Goal: Information Seeking & Learning: Find specific fact

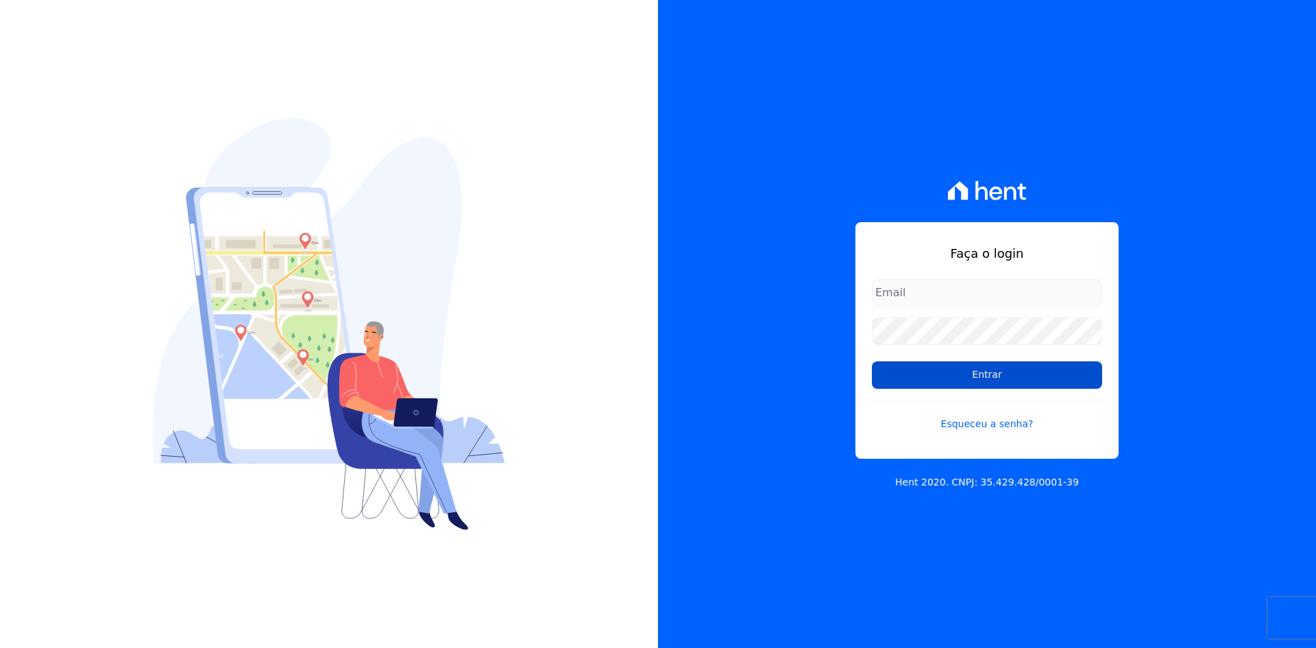
type input "[EMAIL_ADDRESS][DOMAIN_NAME]"
click at [1000, 378] on input "Entrar" at bounding box center [987, 374] width 230 height 27
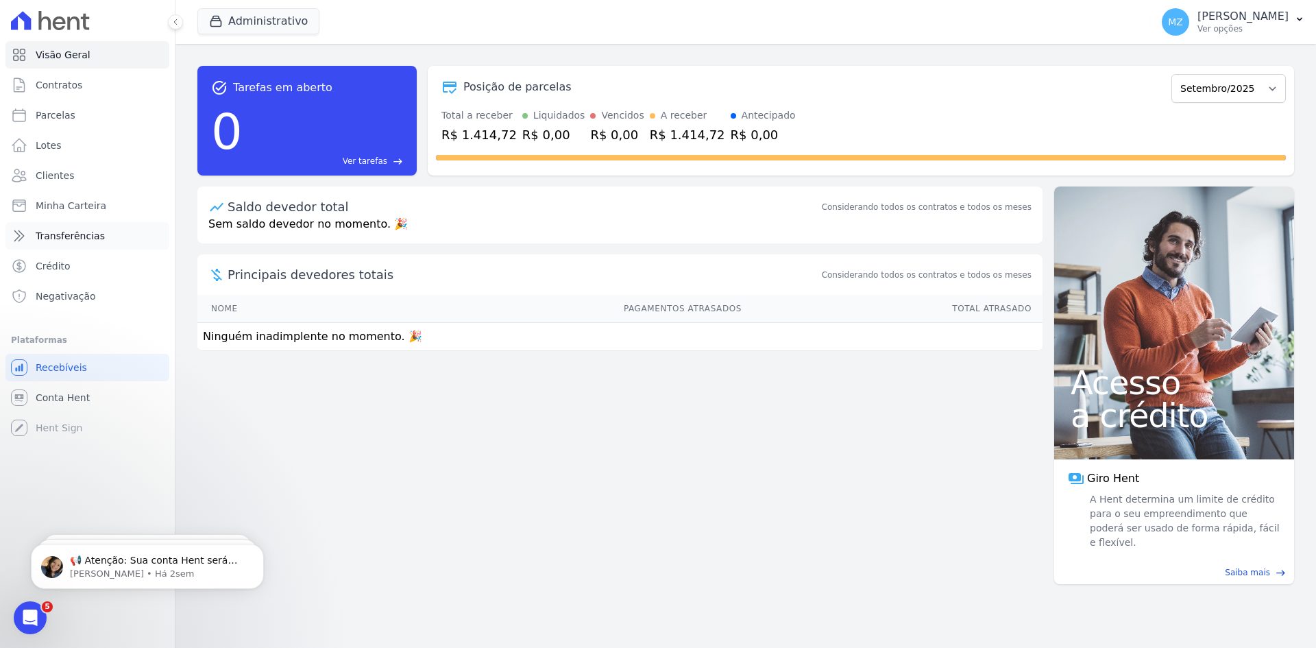
click at [80, 234] on span "Transferências" at bounding box center [70, 236] width 69 height 14
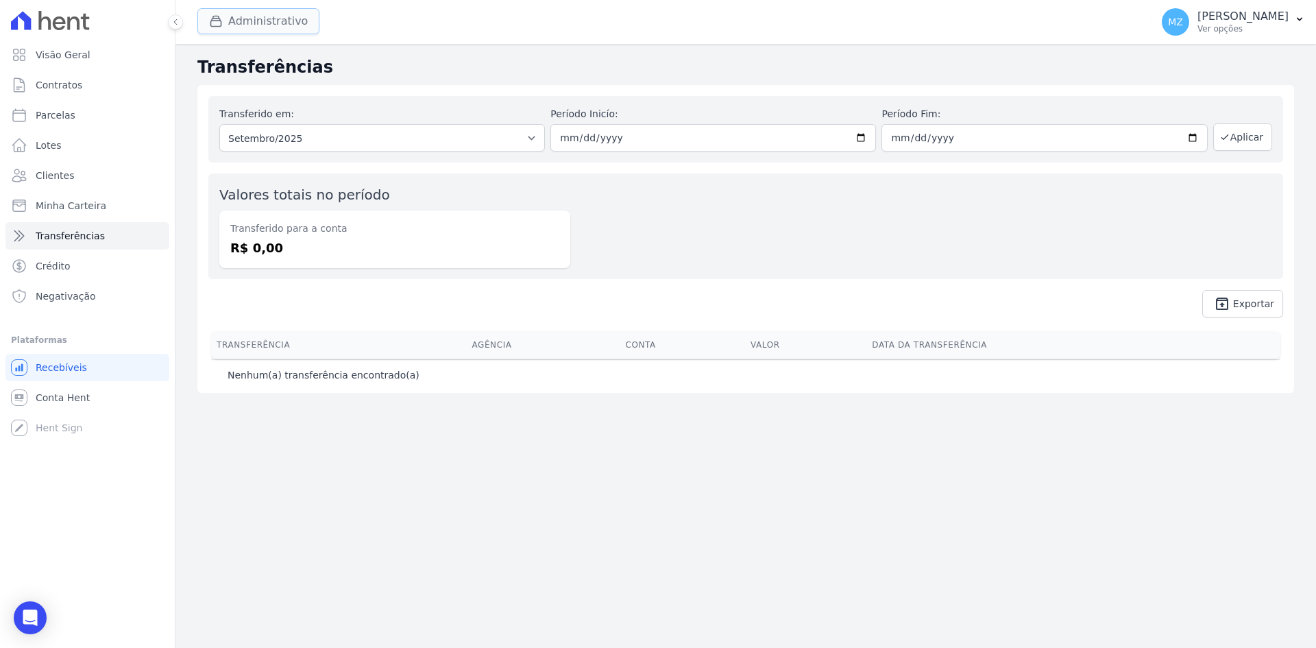
click at [248, 29] on button "Administrativo" at bounding box center [258, 21] width 122 height 26
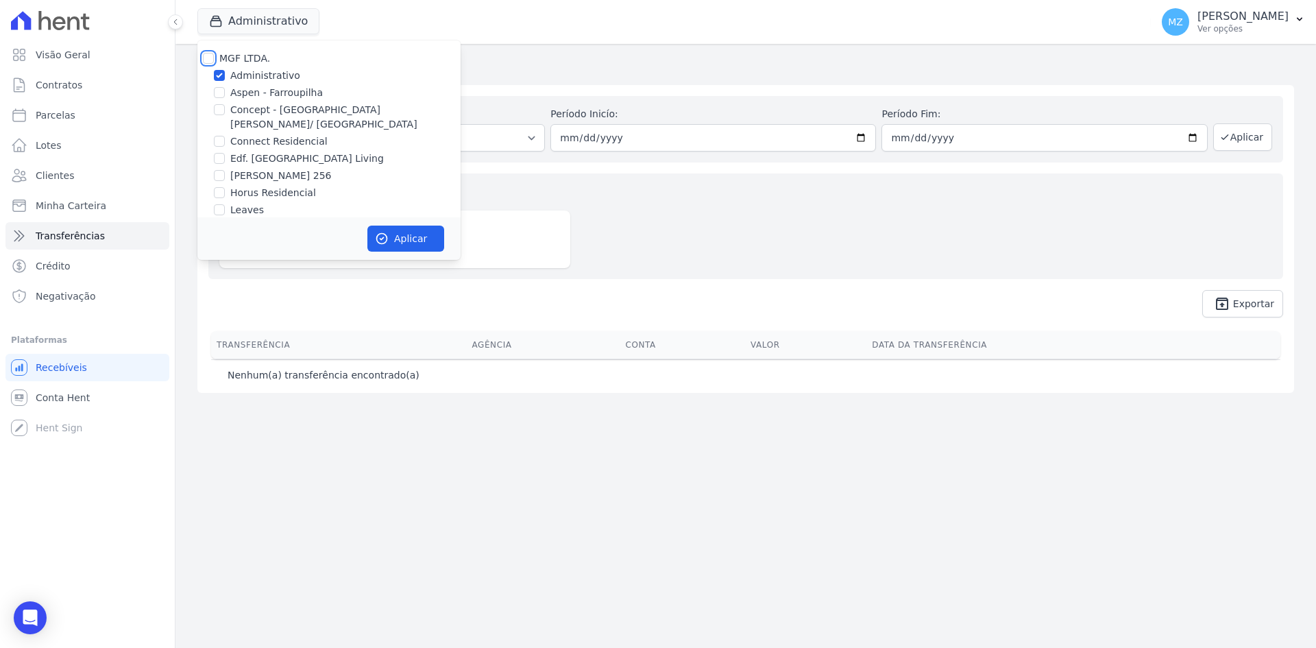
click at [210, 59] on input "MGF LTDA." at bounding box center [208, 58] width 11 height 11
checkbox input "true"
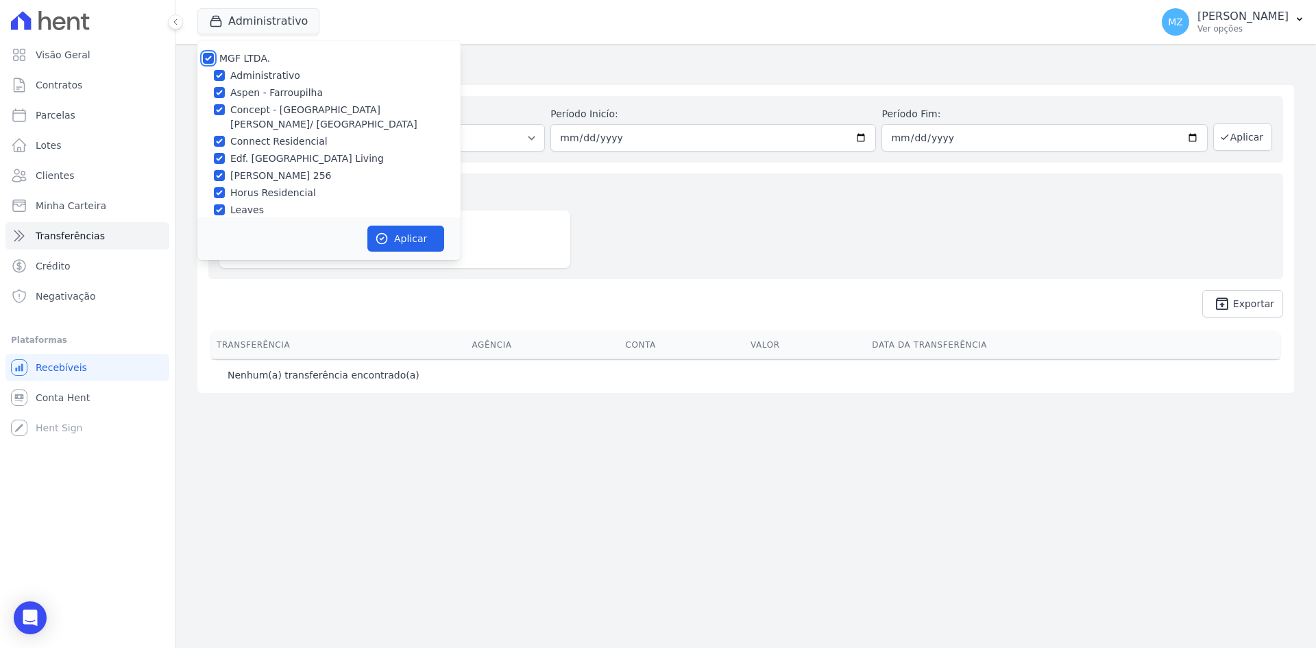
checkbox input "true"
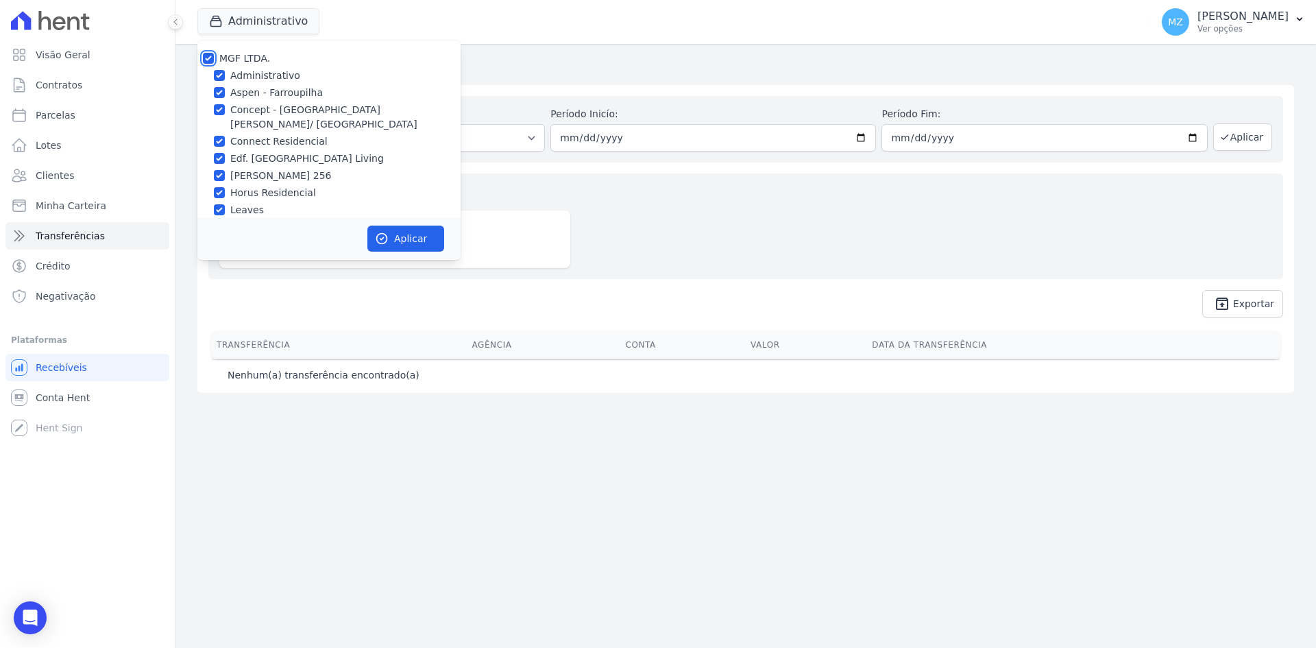
checkbox input "true"
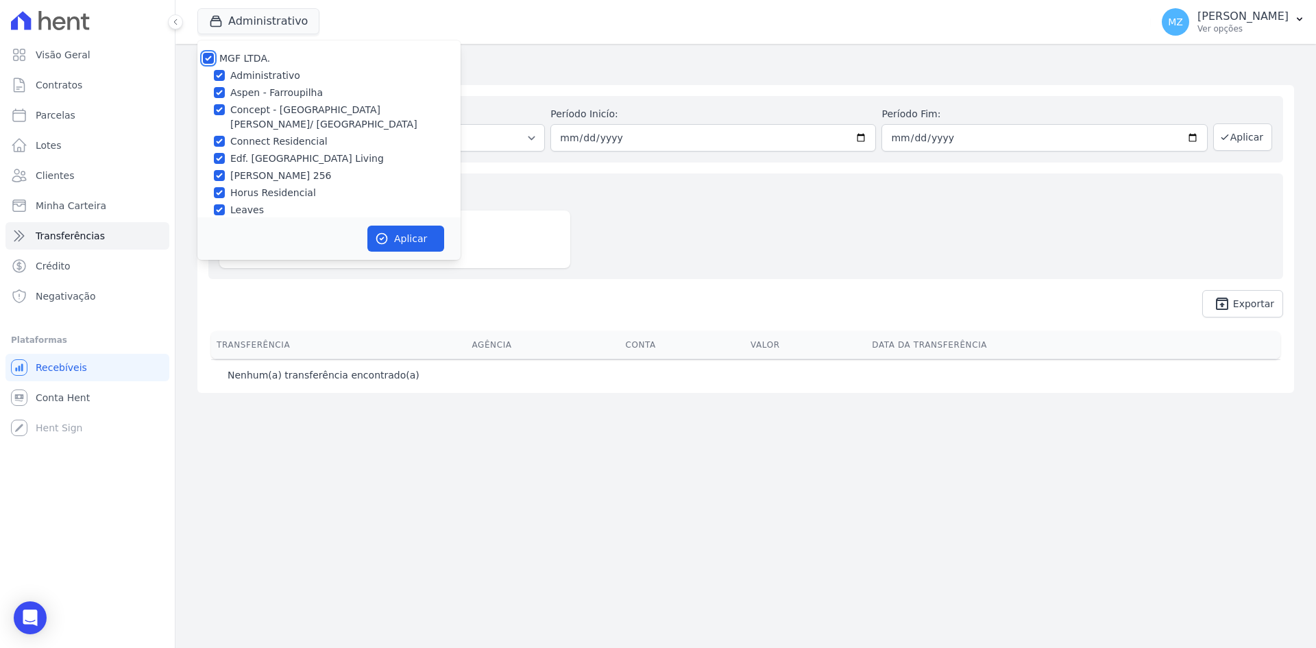
checkbox input "true"
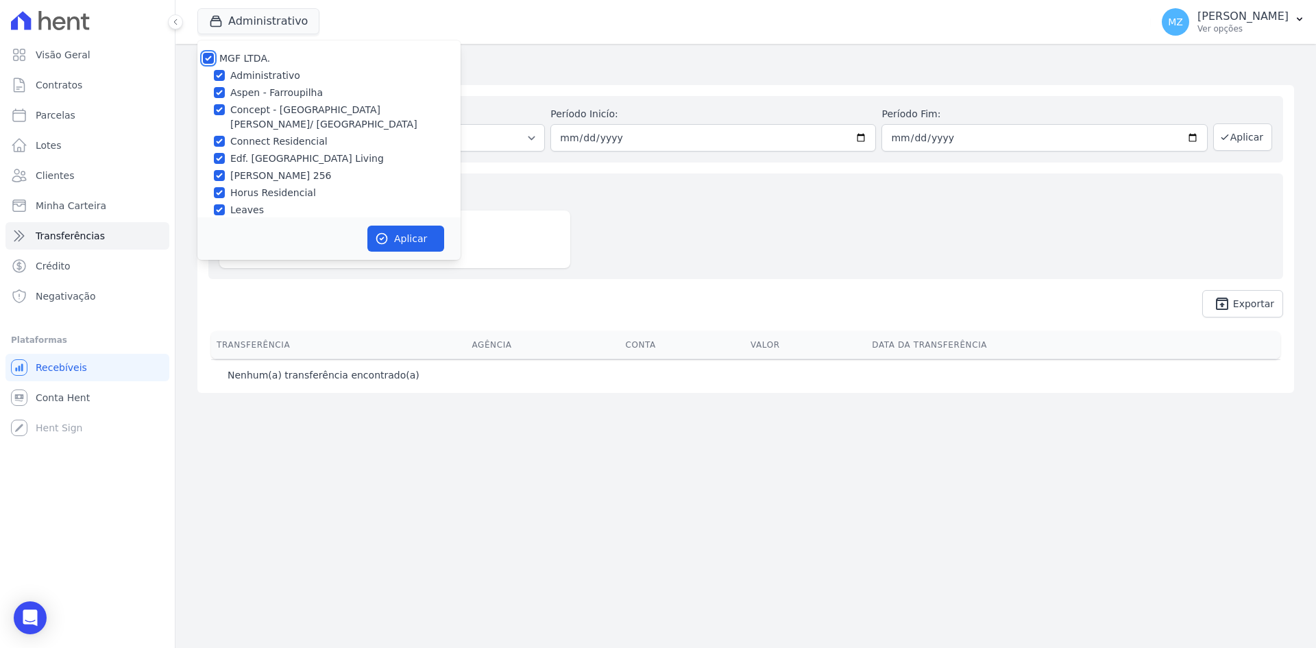
checkbox input "true"
click at [389, 235] on button "Aplicar" at bounding box center [406, 239] width 77 height 26
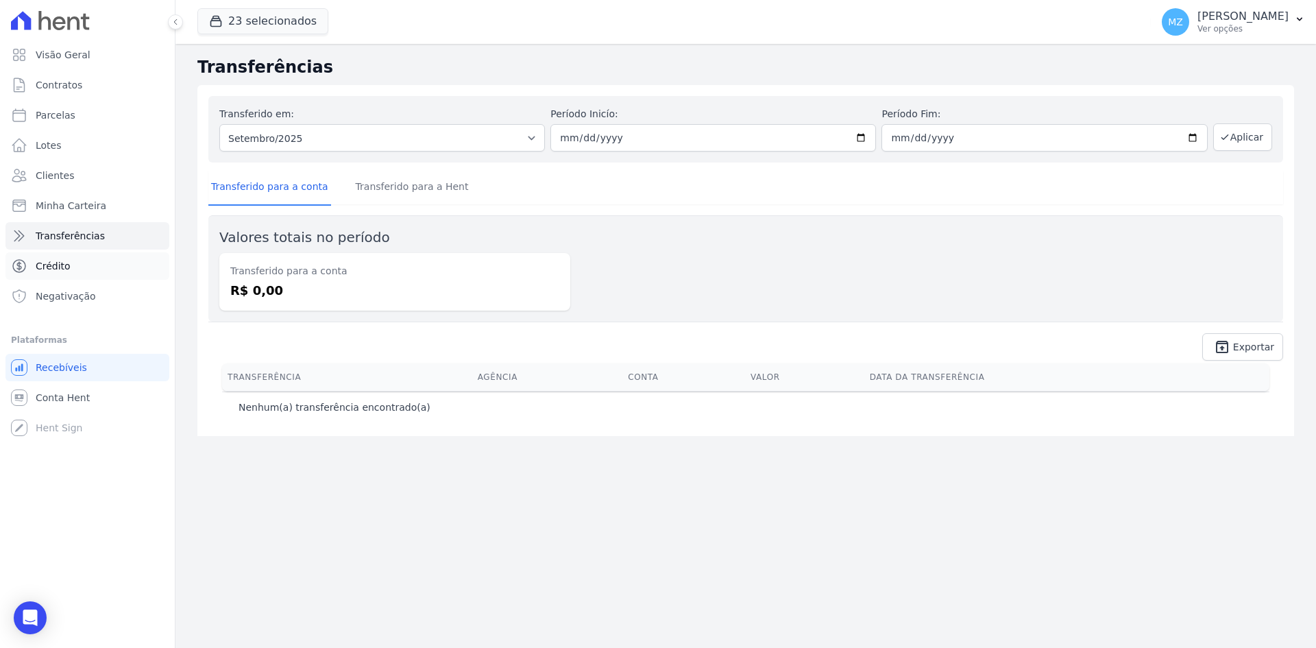
click at [79, 260] on link "Crédito" at bounding box center [87, 265] width 164 height 27
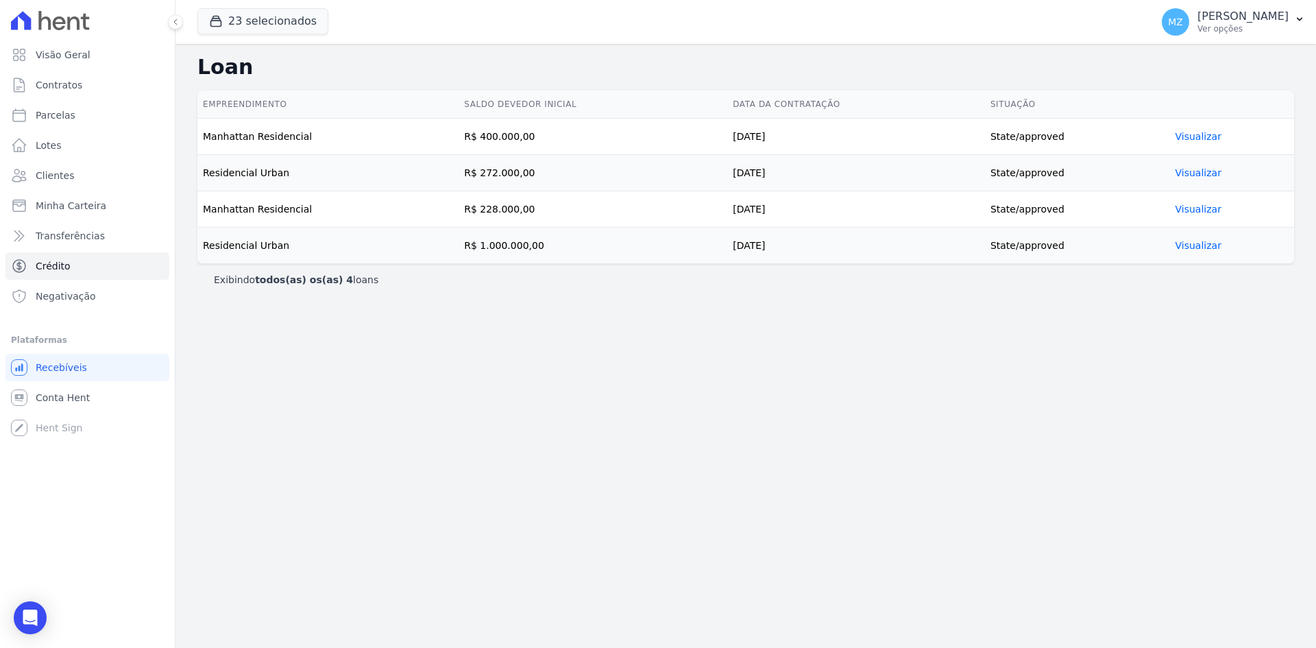
click at [1181, 136] on link "Visualizar" at bounding box center [1199, 136] width 46 height 11
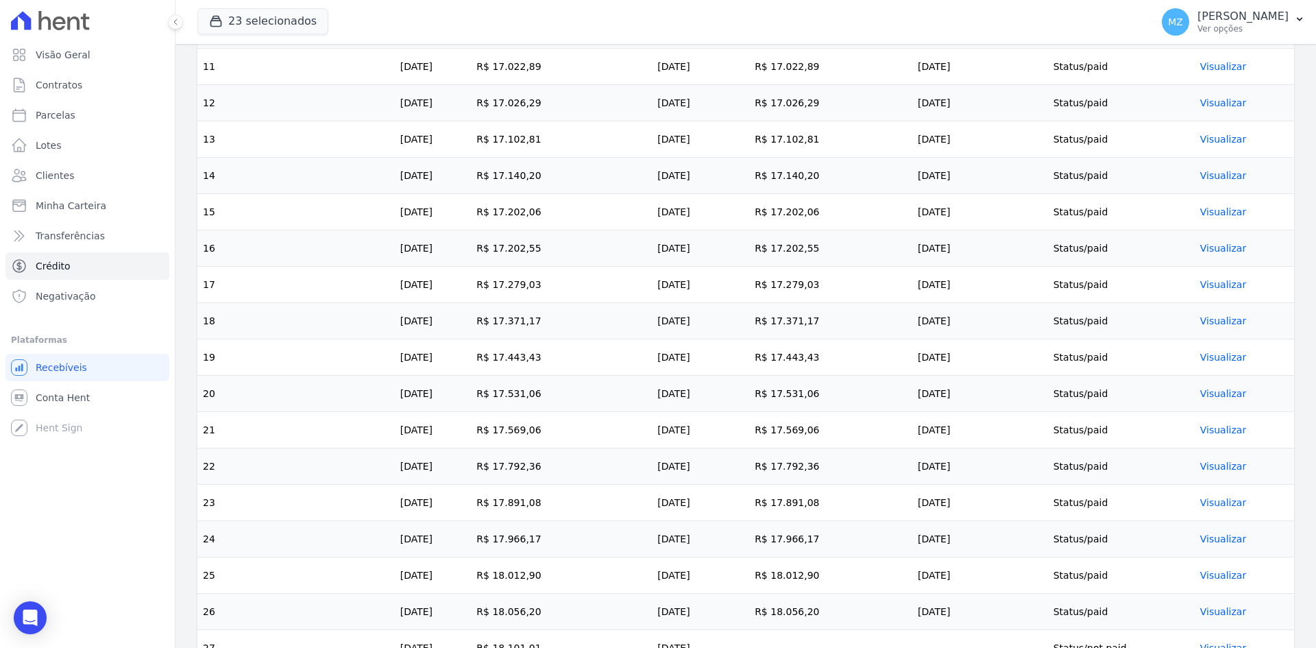
scroll to position [972, 0]
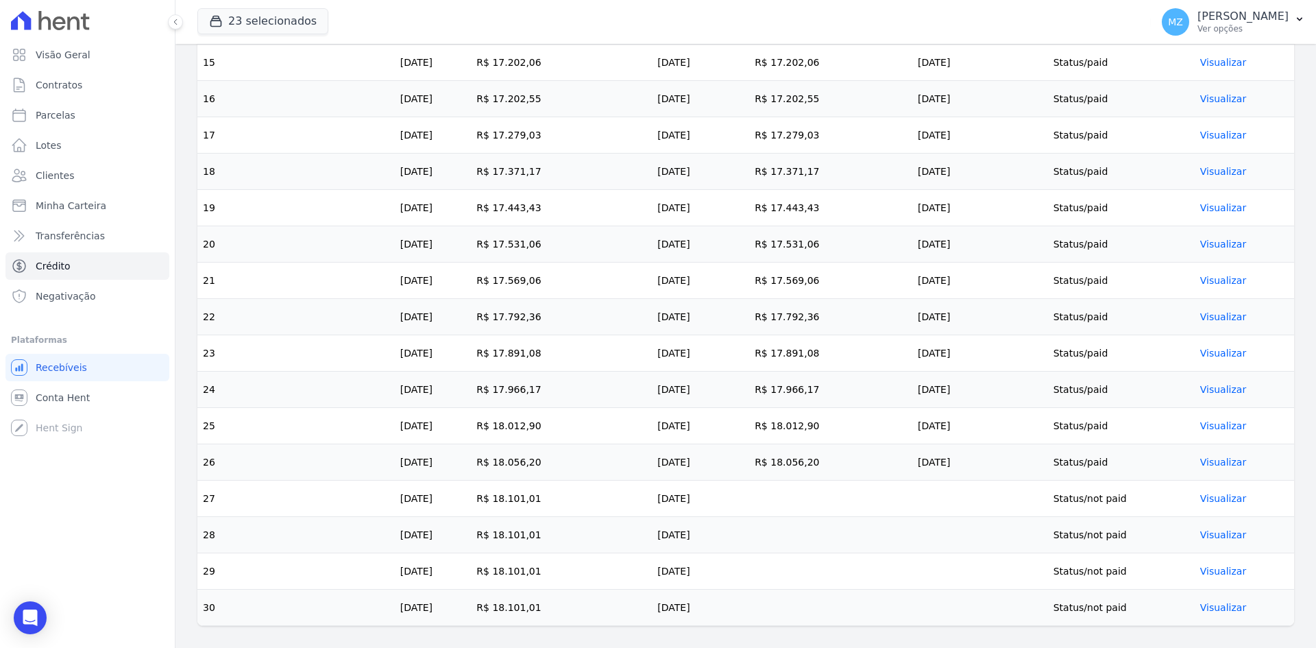
click at [1213, 497] on link "Visualizar" at bounding box center [1224, 498] width 46 height 11
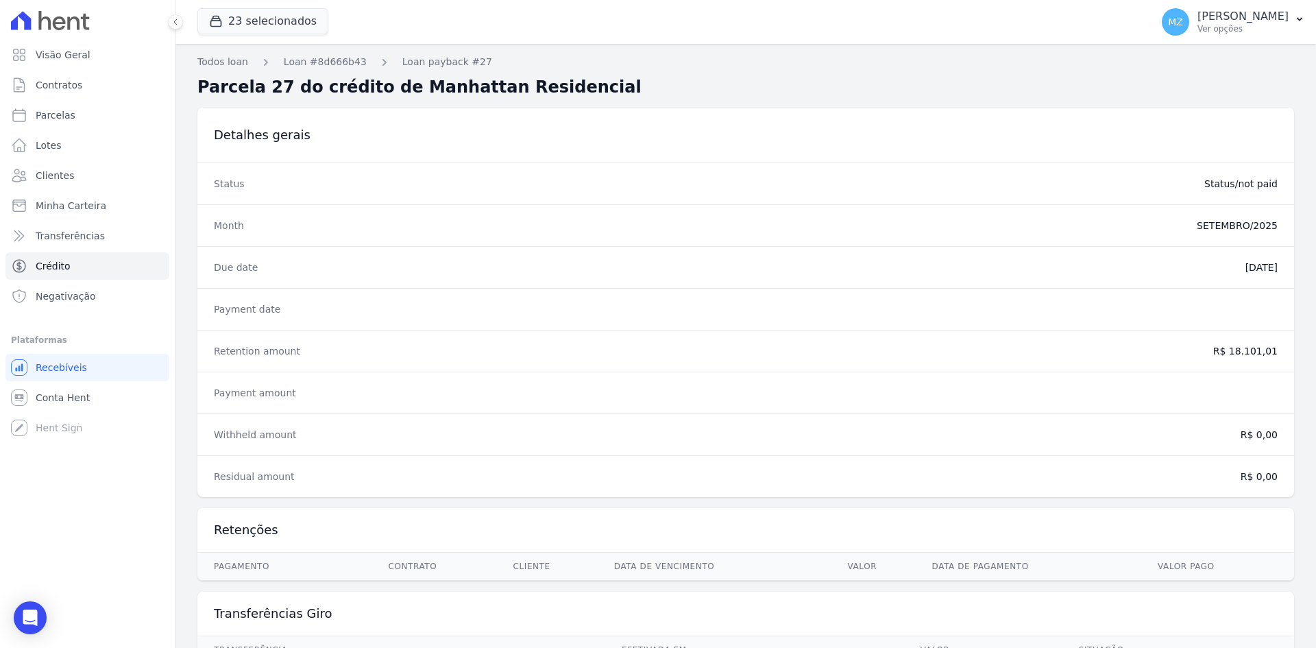
drag, startPoint x: 1228, startPoint y: 352, endPoint x: 1268, endPoint y: 352, distance: 40.5
click at [1268, 352] on div "Retention amount R$ 18.101,01" at bounding box center [745, 351] width 1097 height 42
copy dd "18.101,01"
